Goal: Task Accomplishment & Management: Use online tool/utility

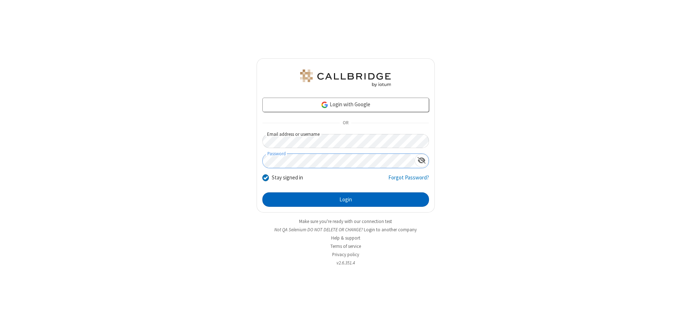
click at [345, 199] on button "Login" at bounding box center [345, 199] width 167 height 14
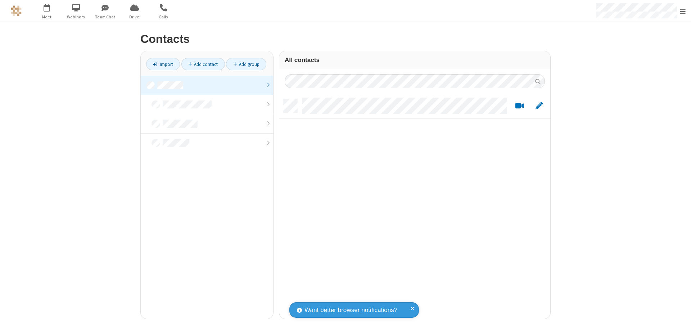
scroll to position [219, 265]
click at [207, 85] on link at bounding box center [207, 85] width 132 height 19
click at [163, 64] on link "Import" at bounding box center [163, 64] width 34 height 12
